Goal: Download file/media

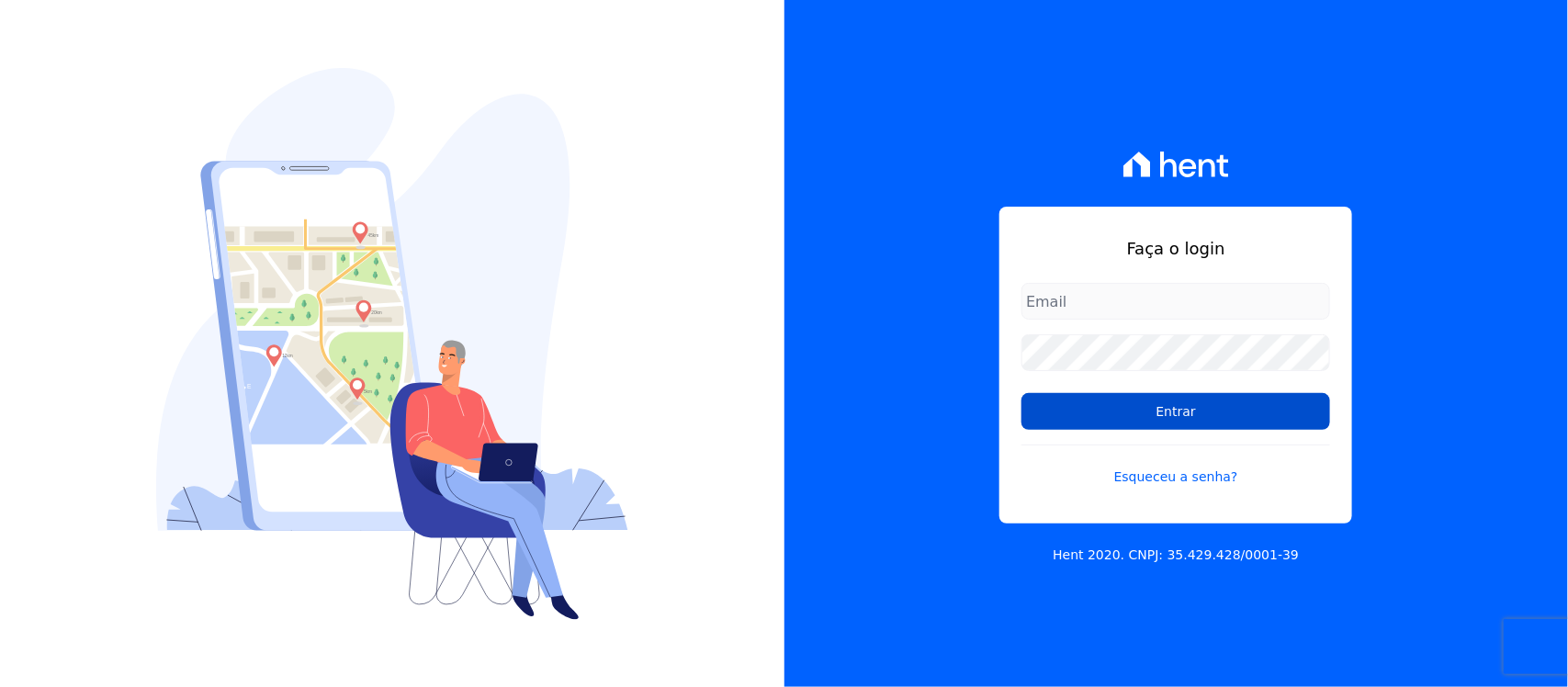
type input "nilda.moura@twtgrupo.com"
click at [1128, 403] on input "Entrar" at bounding box center [1176, 411] width 309 height 37
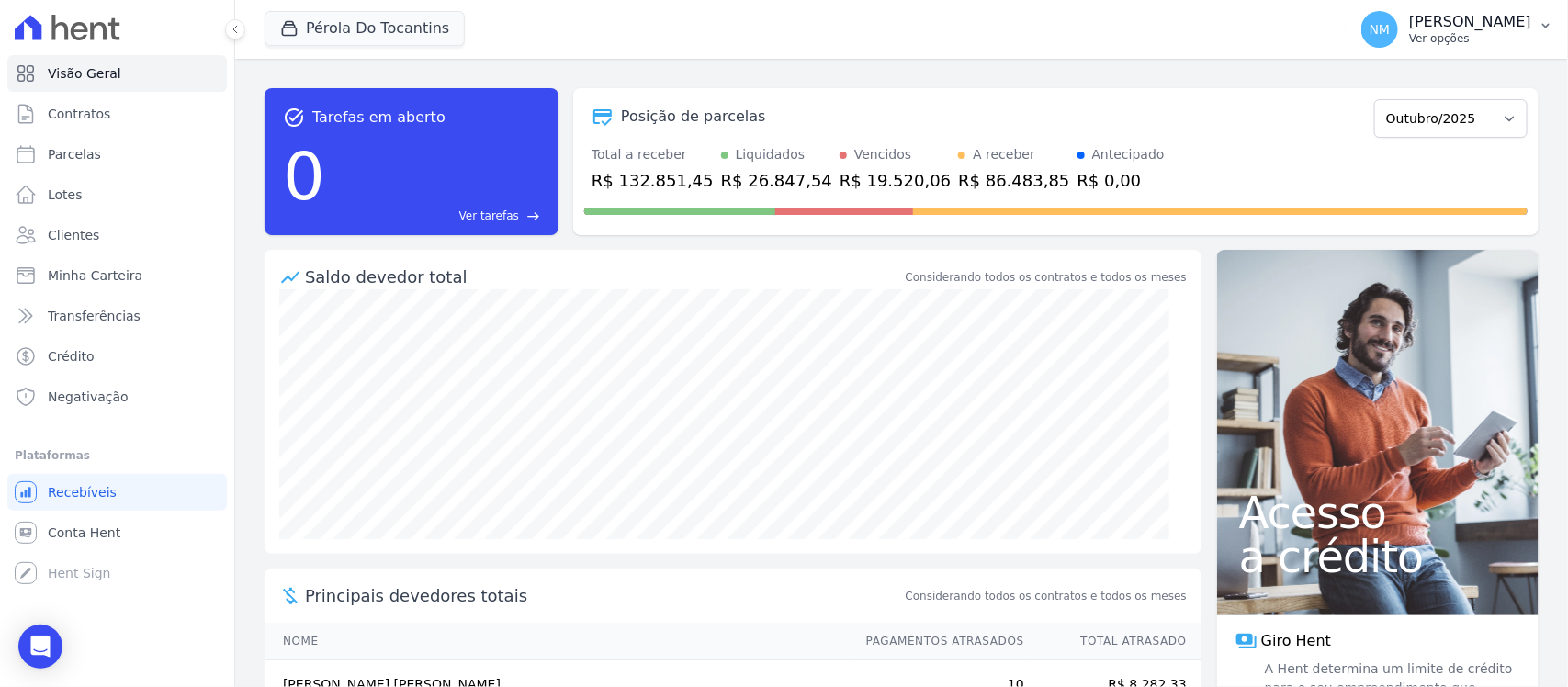
click at [1536, 25] on button "NM [PERSON_NAME] Ver opções" at bounding box center [1457, 29] width 221 height 51
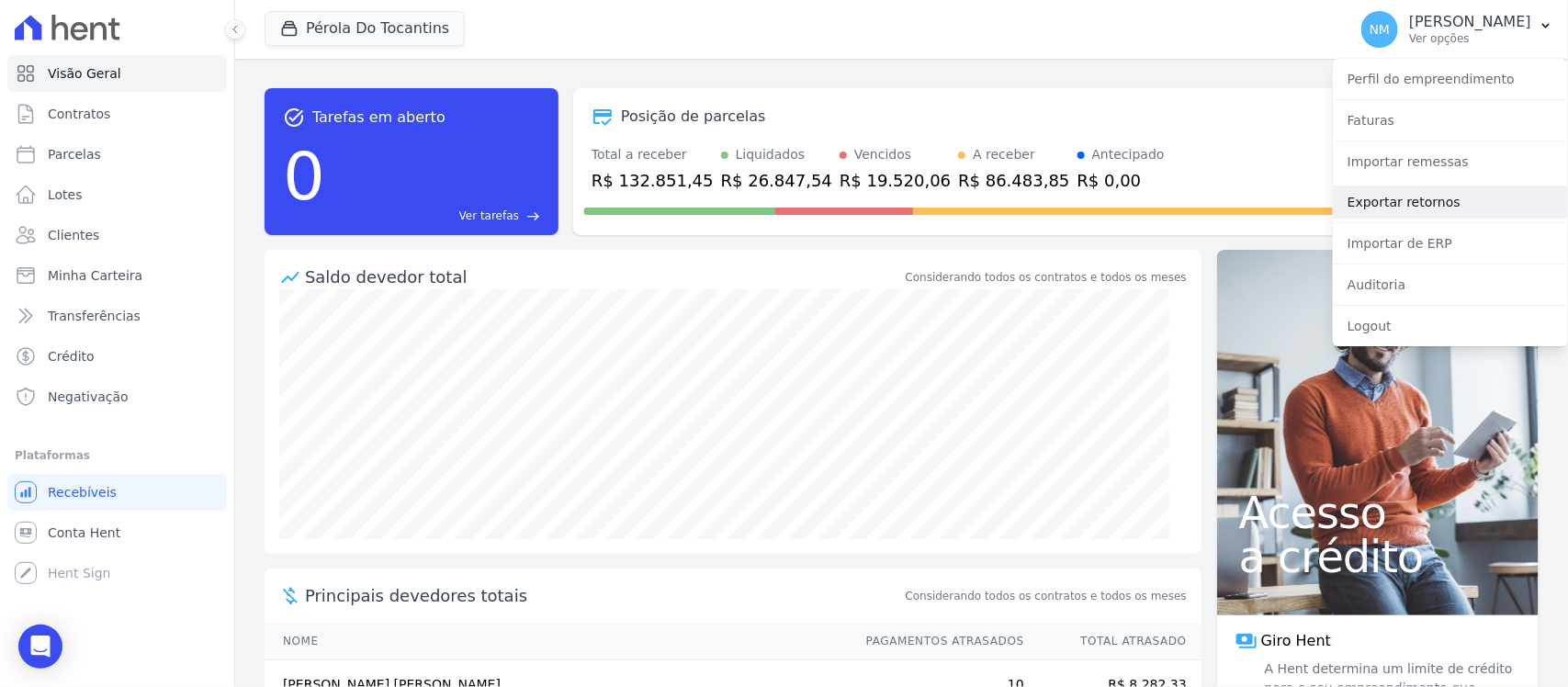
click at [1435, 200] on link "Exportar retornos" at bounding box center [1450, 201] width 235 height 33
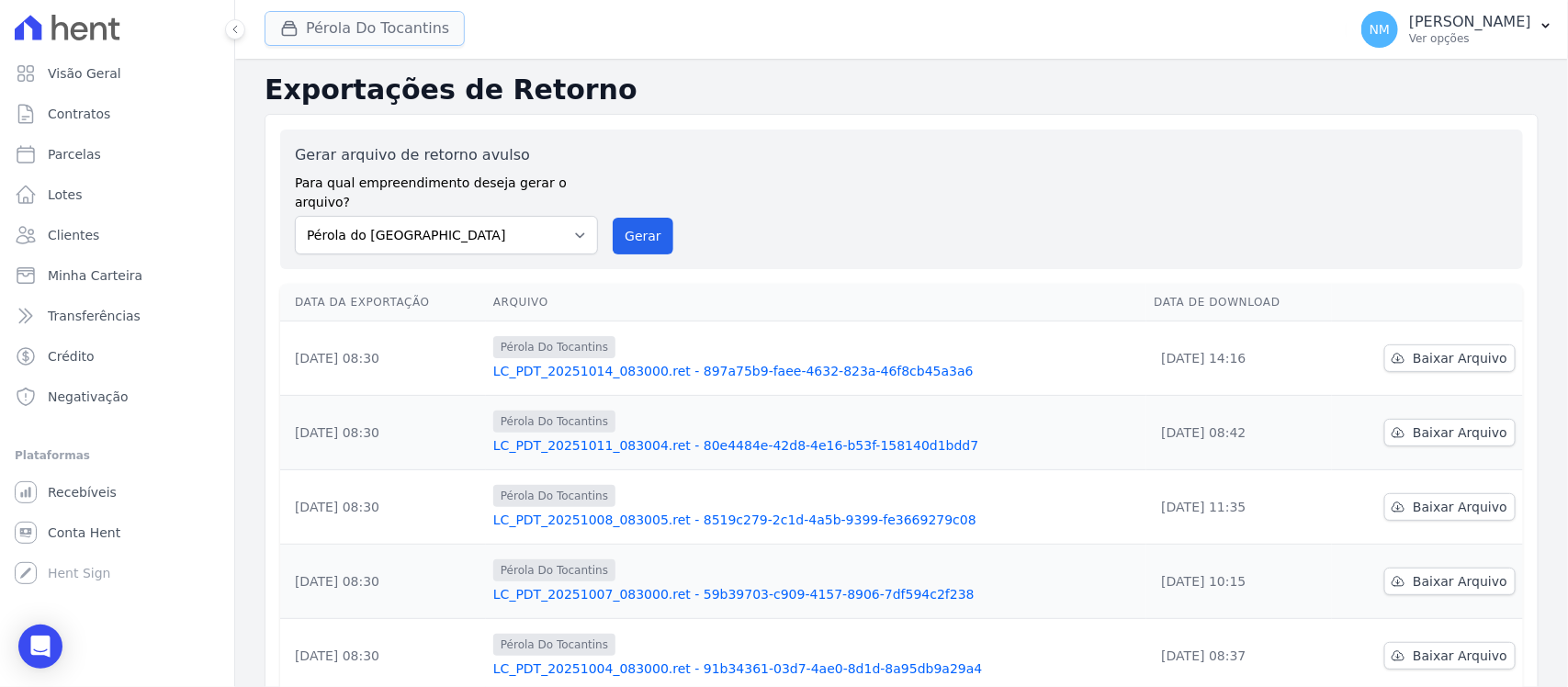
click at [402, 28] on button "Pérola Do Tocantins" at bounding box center [365, 28] width 200 height 35
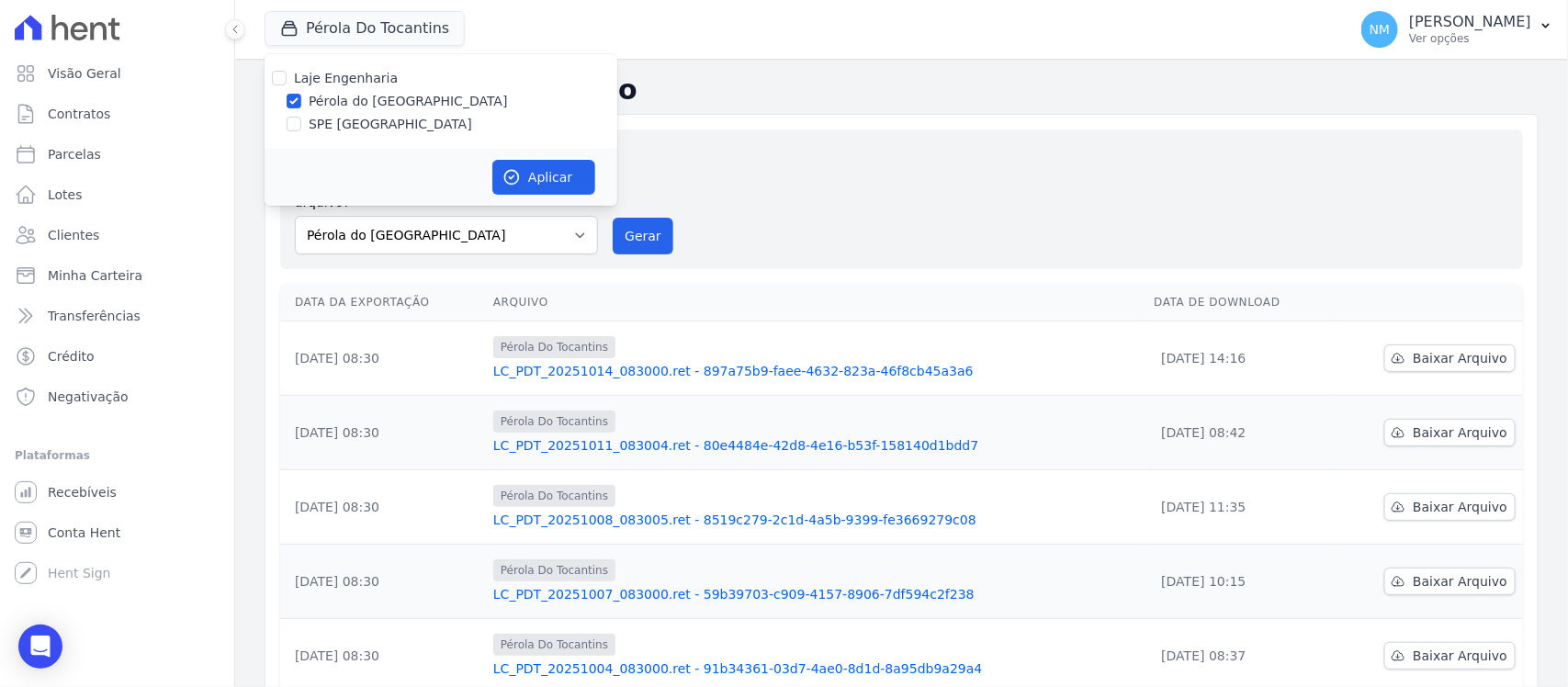
click at [359, 126] on label "SPE [GEOGRAPHIC_DATA]" at bounding box center [390, 125] width 164 height 19
click at [302, 126] on input "SPE [GEOGRAPHIC_DATA]" at bounding box center [294, 124] width 15 height 15
checkbox input "true"
click at [372, 103] on label "Pérola do [GEOGRAPHIC_DATA]" at bounding box center [408, 101] width 199 height 19
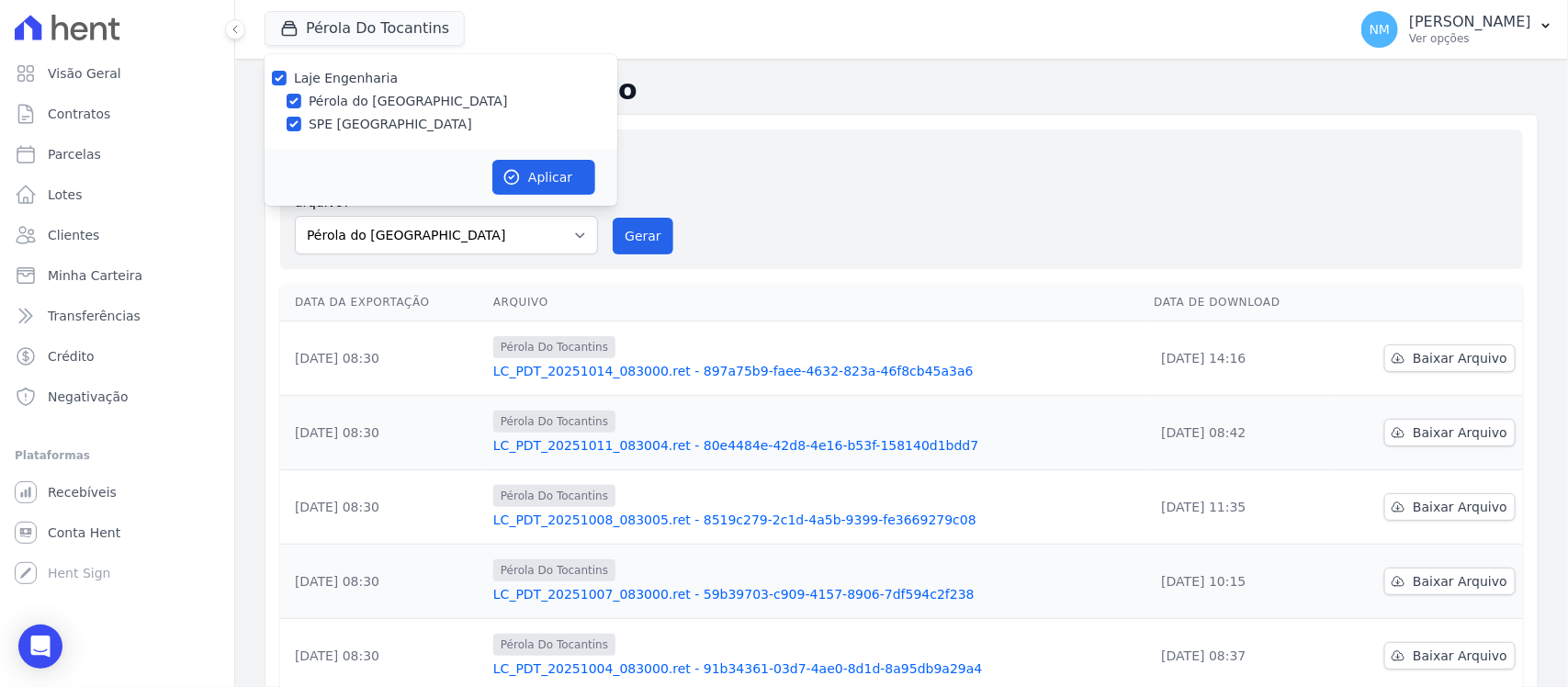
click at [302, 103] on input "Pérola do [GEOGRAPHIC_DATA]" at bounding box center [294, 101] width 15 height 15
checkbox input "false"
drag, startPoint x: 538, startPoint y: 166, endPoint x: 549, endPoint y: 166, distance: 11.0
click at [541, 166] on button "Aplicar" at bounding box center [543, 177] width 103 height 35
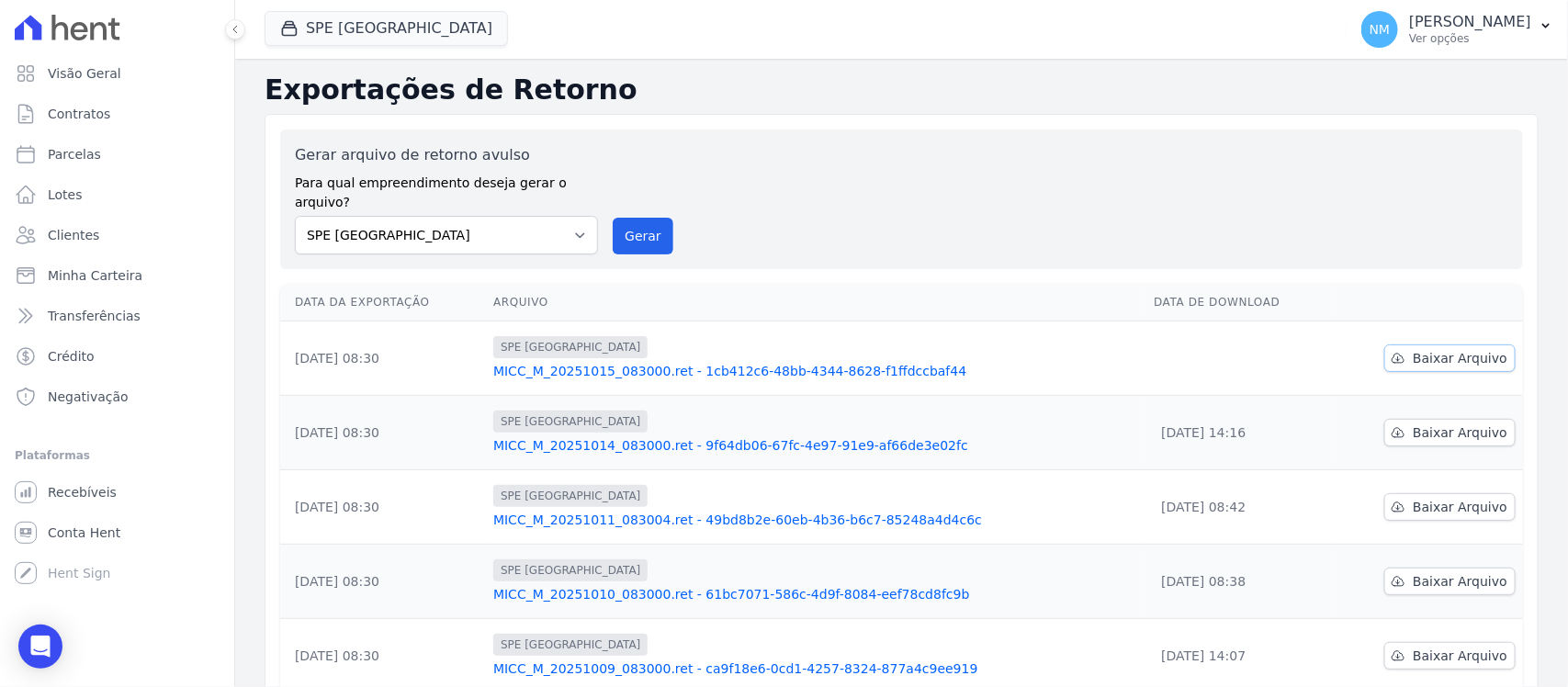
drag, startPoint x: 1427, startPoint y: 340, endPoint x: 1403, endPoint y: 345, distance: 24.5
click at [1426, 349] on span "Baixar Arquivo" at bounding box center [1460, 357] width 95 height 18
click at [374, 18] on button "SPE [GEOGRAPHIC_DATA]" at bounding box center [387, 28] width 244 height 35
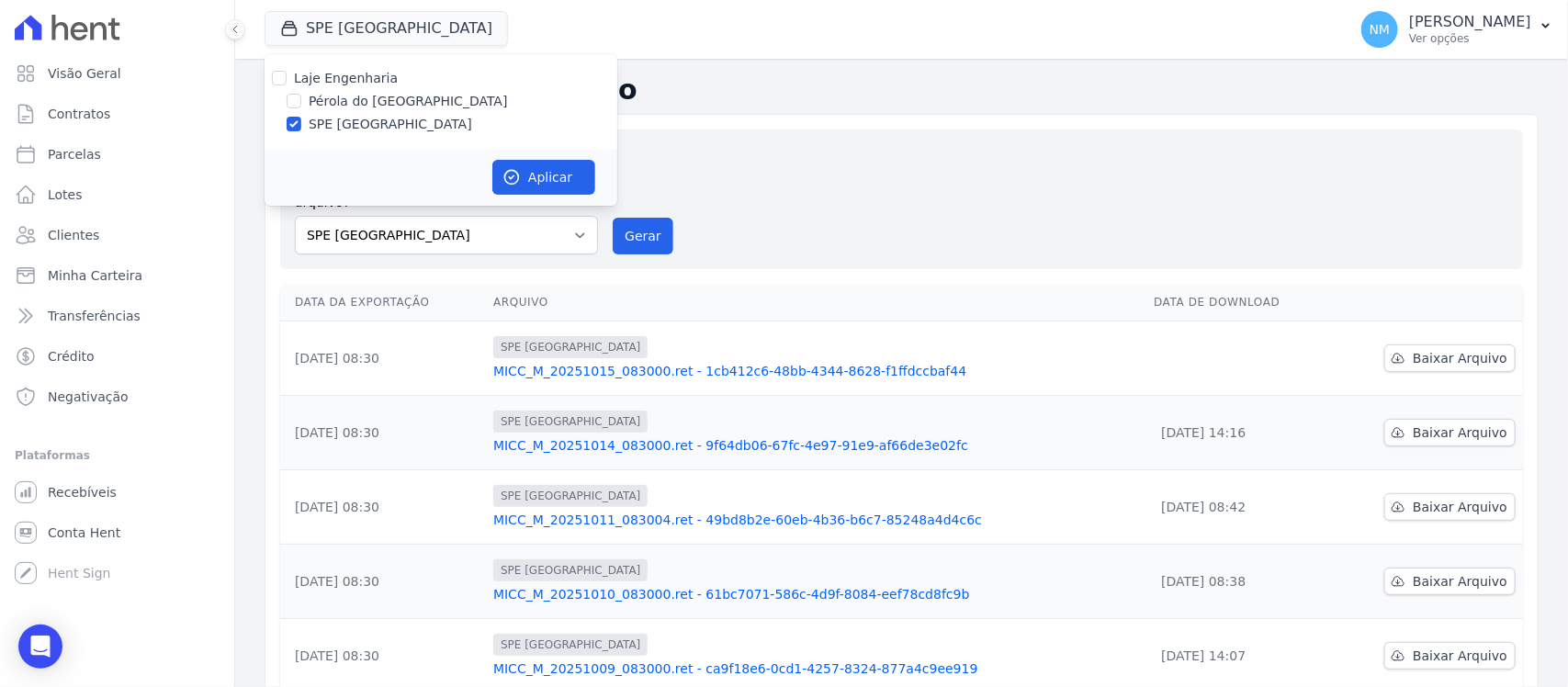
click at [388, 101] on label "Pérola do [GEOGRAPHIC_DATA]" at bounding box center [408, 101] width 199 height 19
click at [302, 101] on input "Pérola do [GEOGRAPHIC_DATA]" at bounding box center [294, 101] width 15 height 15
checkbox input "true"
click at [375, 124] on label "SPE [GEOGRAPHIC_DATA]" at bounding box center [390, 125] width 164 height 19
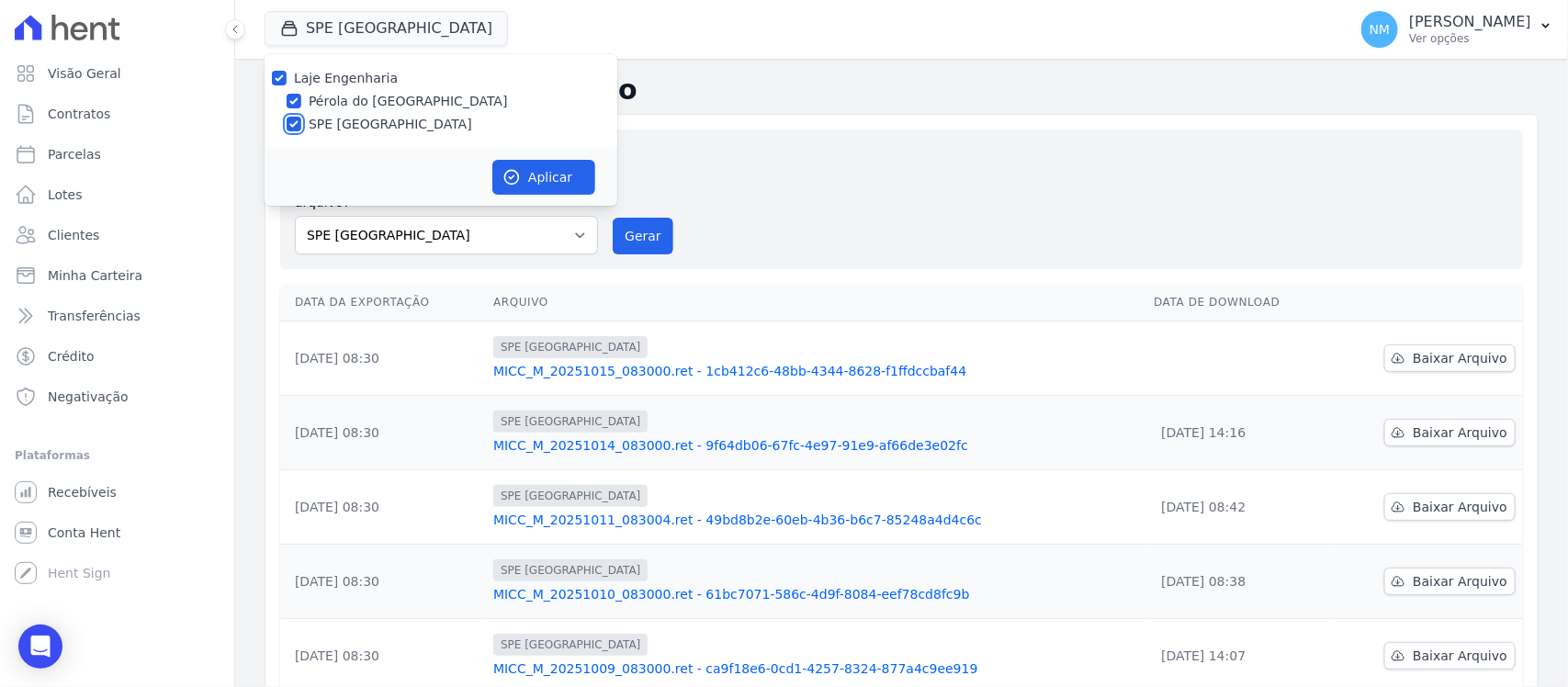
click at [302, 124] on input "SPE [GEOGRAPHIC_DATA]" at bounding box center [294, 124] width 15 height 15
checkbox input "false"
drag, startPoint x: 526, startPoint y: 178, endPoint x: 784, endPoint y: 196, distance: 258.6
click at [540, 177] on button "Aplicar" at bounding box center [543, 177] width 103 height 35
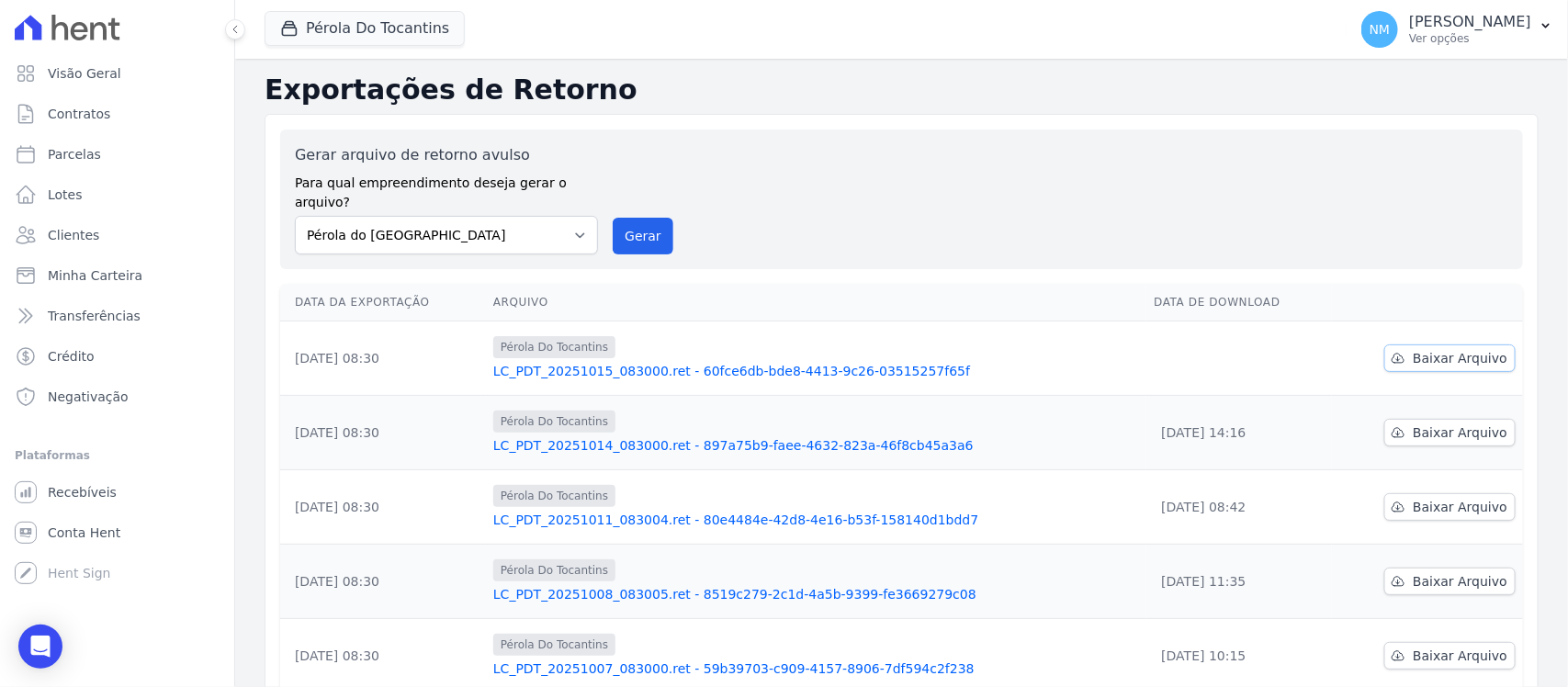
click at [1431, 349] on span "Baixar Arquivo" at bounding box center [1460, 357] width 95 height 18
